Goal: Information Seeking & Learning: Stay updated

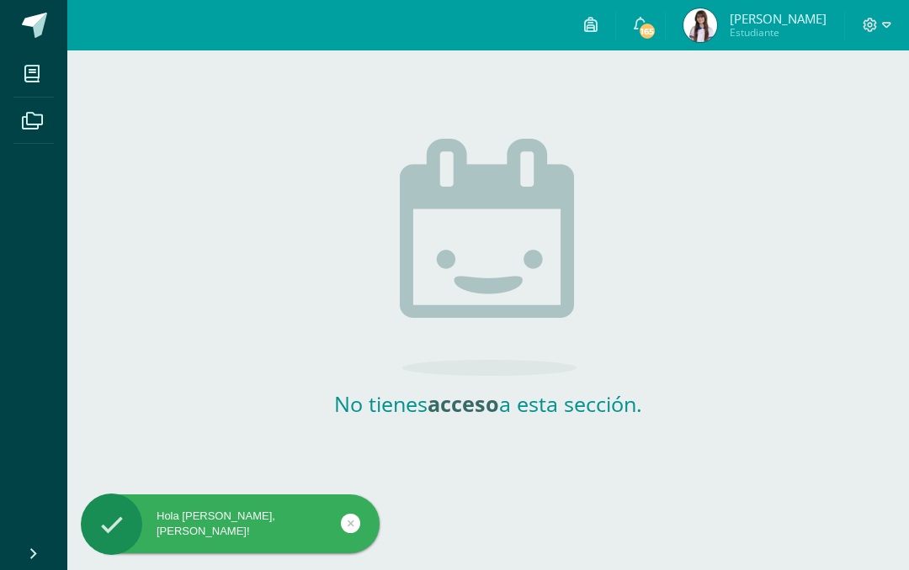
click at [717, 39] on img at bounding box center [700, 25] width 34 height 34
click at [717, 31] on img at bounding box center [700, 25] width 34 height 34
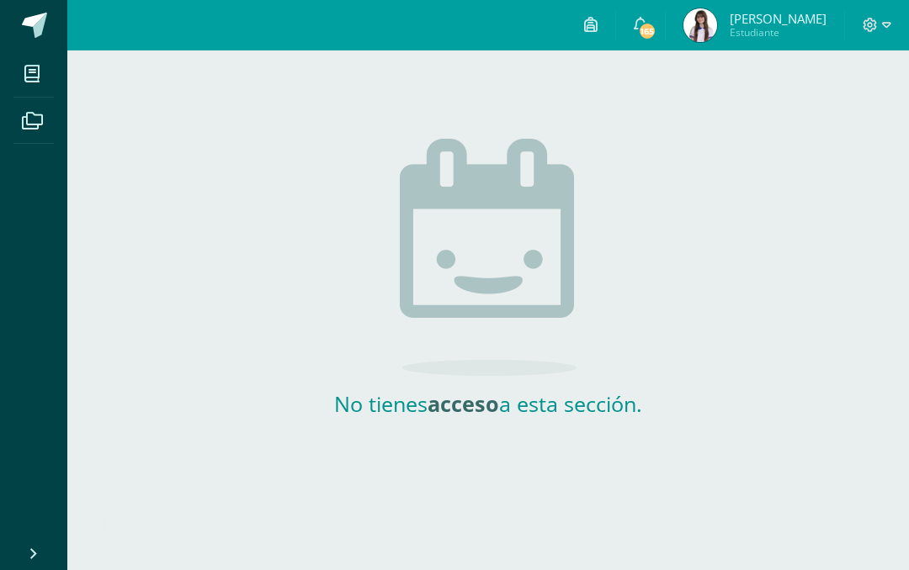
click at [717, 24] on img at bounding box center [700, 25] width 34 height 34
click at [656, 30] on span "165" at bounding box center [647, 31] width 19 height 19
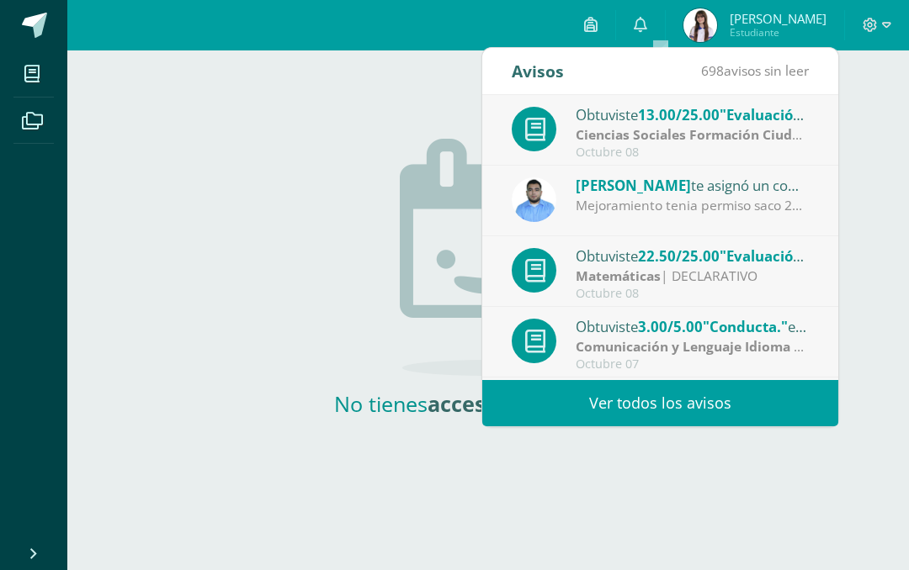
click at [778, 405] on link "Ver todos los avisos" at bounding box center [660, 403] width 356 height 46
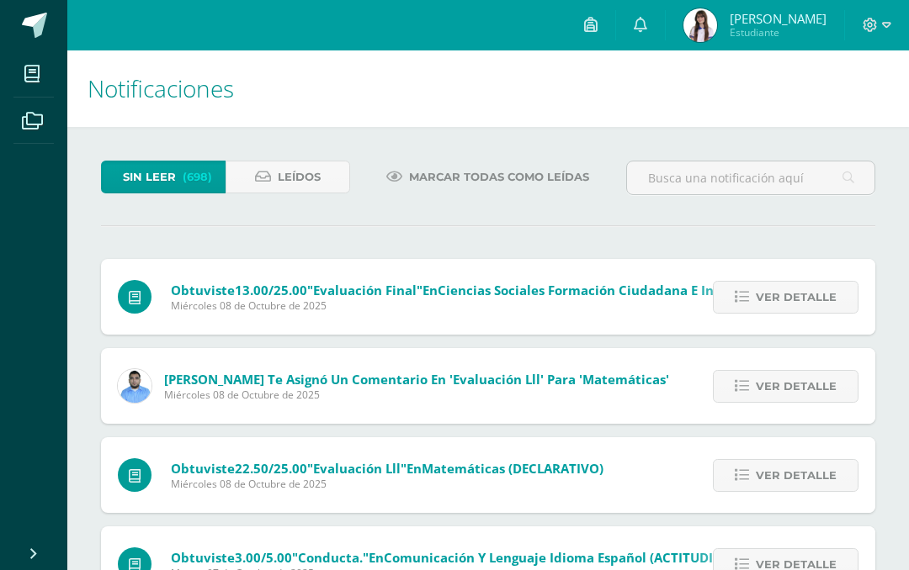
click at [788, 299] on span "Ver detalle" at bounding box center [796, 297] width 81 height 31
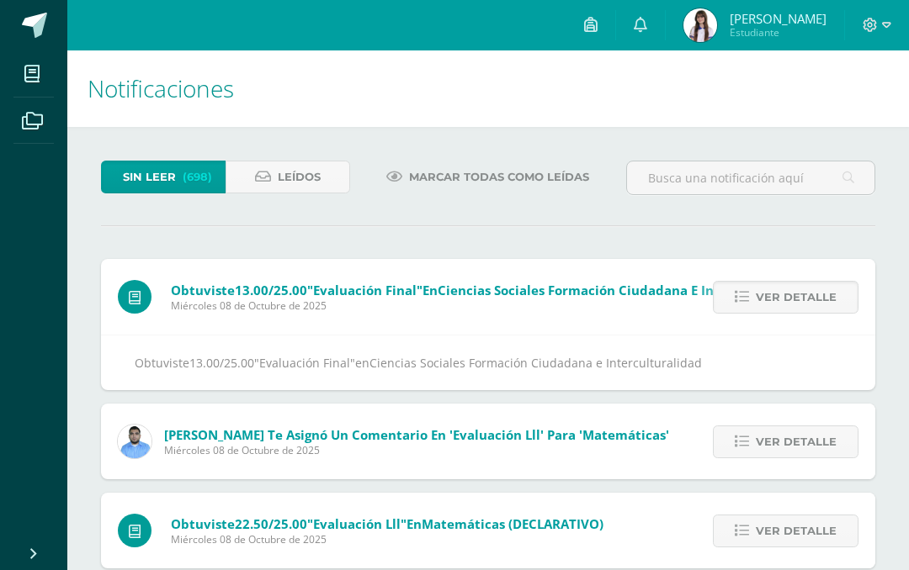
click at [798, 296] on span "Ver detalle" at bounding box center [796, 297] width 81 height 31
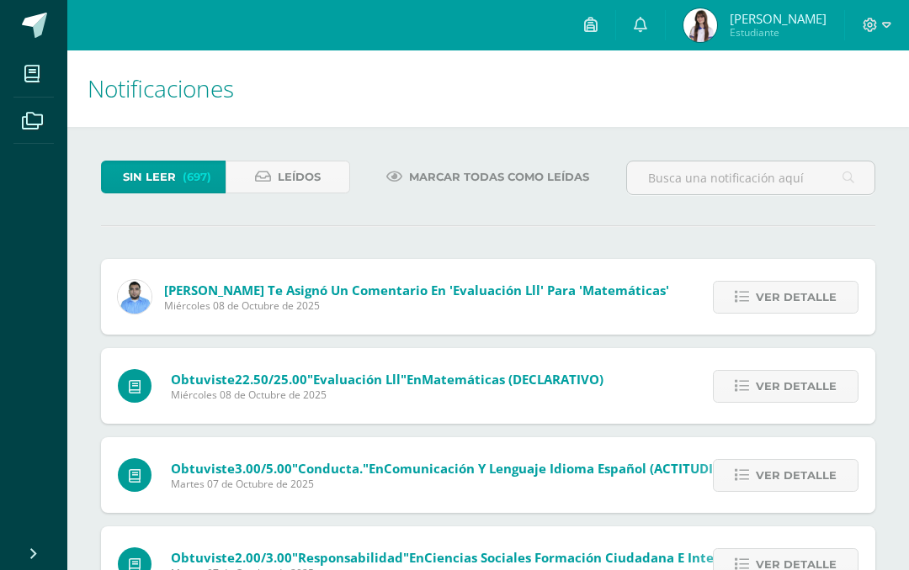
click at [814, 297] on span "Ver detalle" at bounding box center [796, 297] width 81 height 31
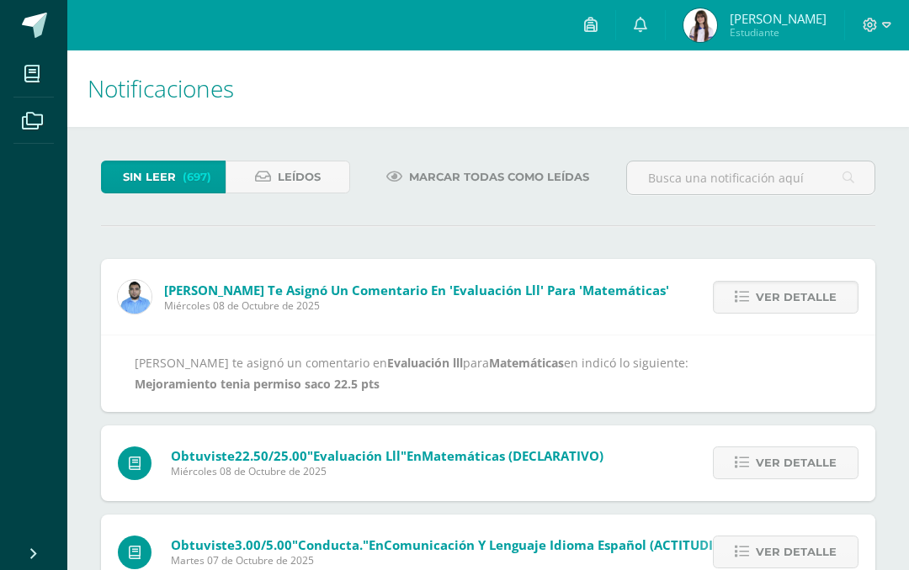
click at [811, 294] on span "Ver detalle" at bounding box center [796, 297] width 81 height 31
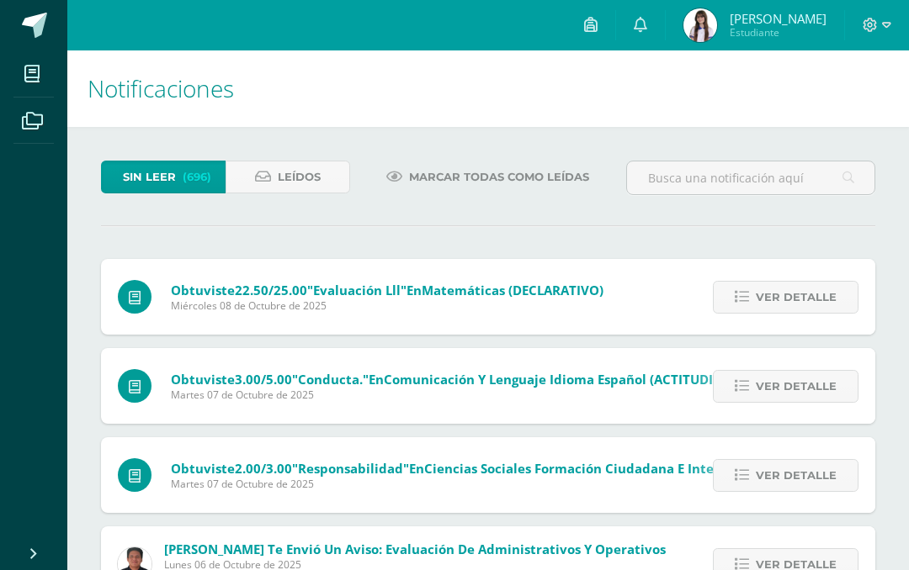
click at [811, 287] on span "Ver detalle" at bounding box center [796, 297] width 81 height 31
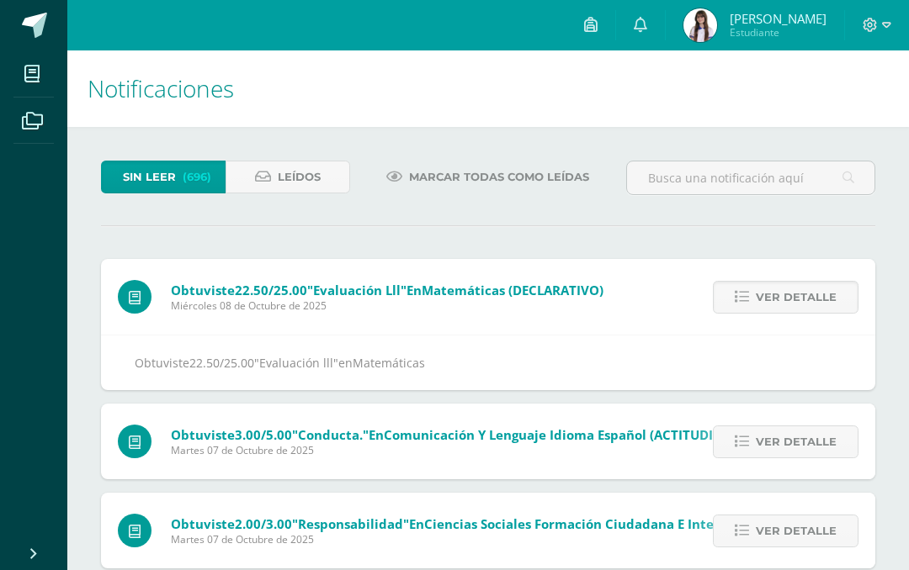
click at [805, 286] on span "Ver detalle" at bounding box center [796, 297] width 81 height 31
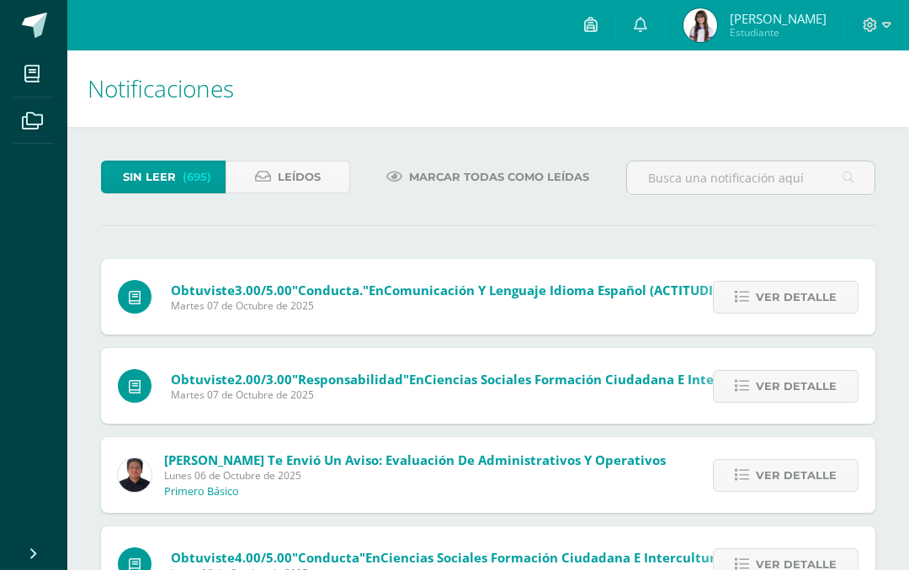
click at [804, 284] on span "Ver detalle" at bounding box center [796, 297] width 81 height 31
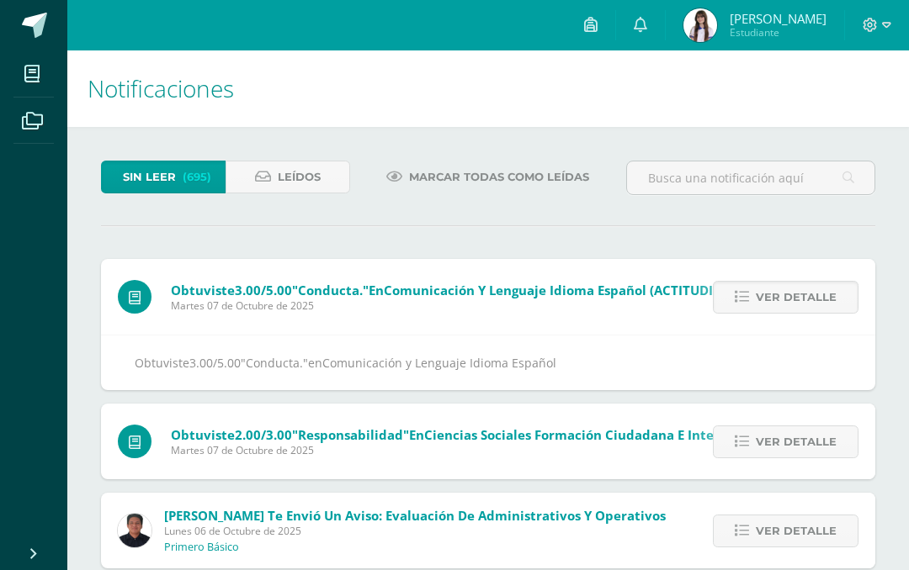
click at [810, 284] on span "Ver detalle" at bounding box center [796, 297] width 81 height 31
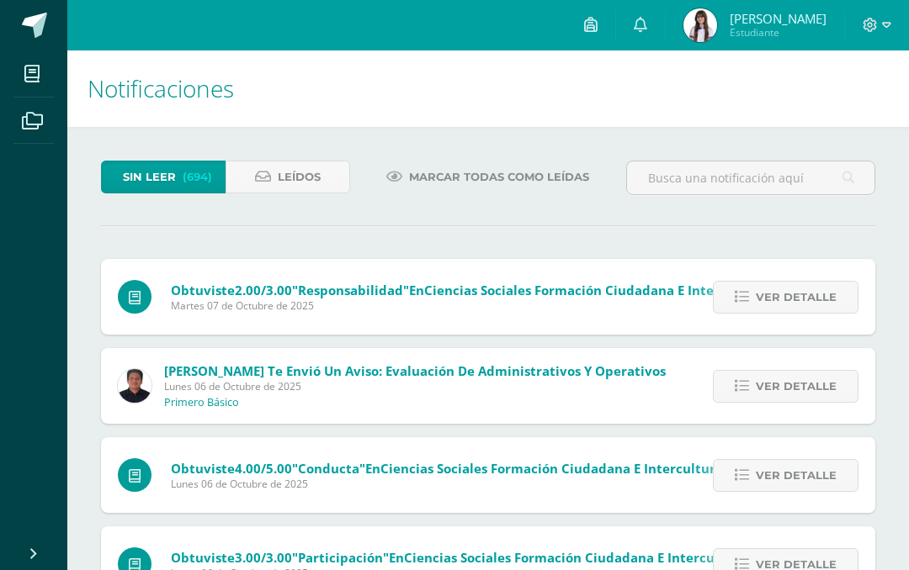
click at [805, 284] on span "Ver detalle" at bounding box center [796, 297] width 81 height 31
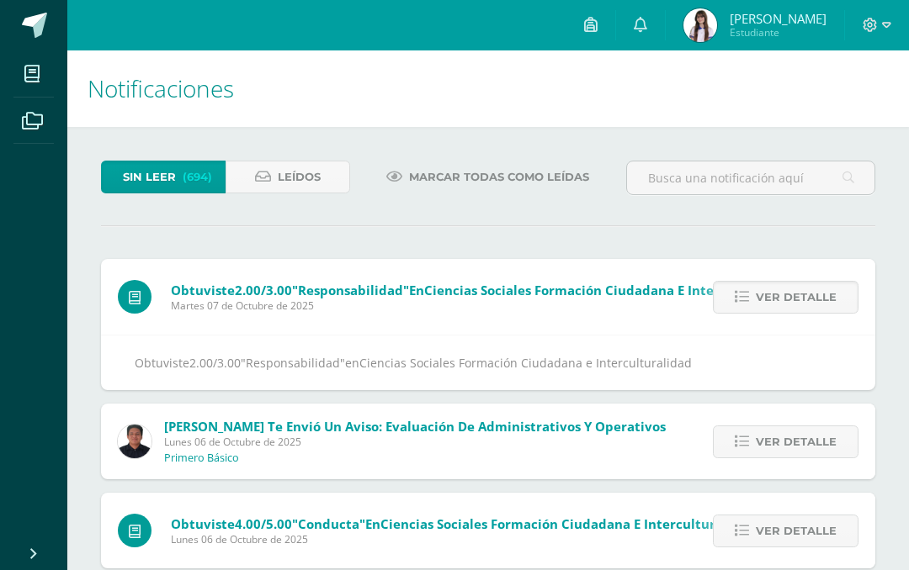
click at [807, 284] on span "Ver detalle" at bounding box center [796, 297] width 81 height 31
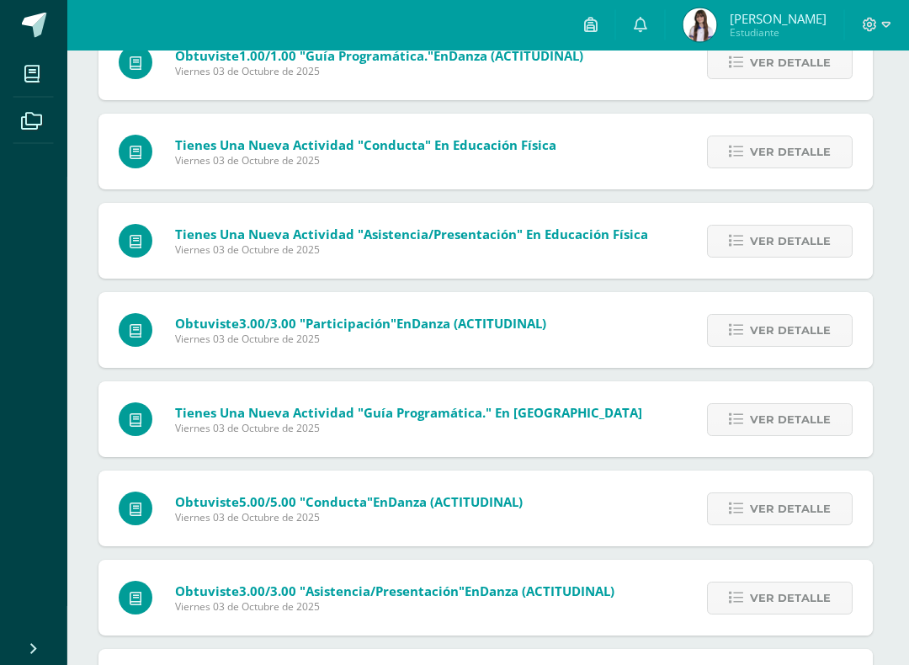
scroll to position [2043, 2]
